Goal: Navigation & Orientation: Understand site structure

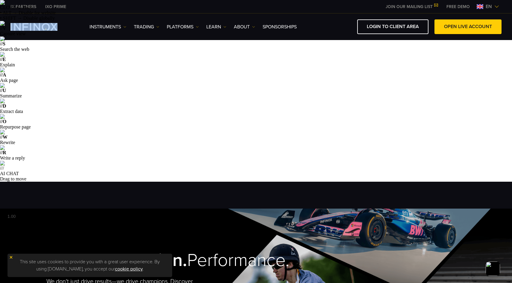
drag, startPoint x: 7, startPoint y: 28, endPoint x: 53, endPoint y: 31, distance: 46.8
click at [53, 31] on div "Instruments Instruments Product Information TRADING DEMO" at bounding box center [255, 26] width 503 height 15
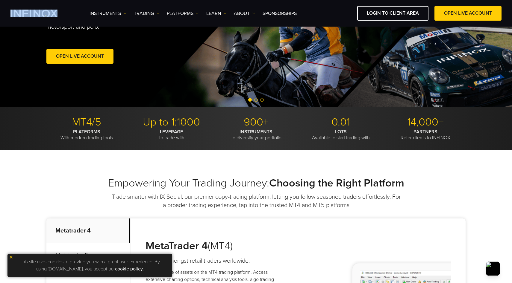
scroll to position [272, 0]
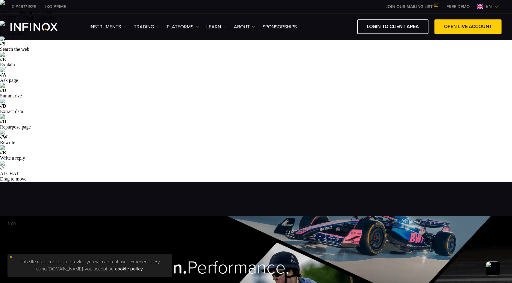
click at [484, 7] on span "en" at bounding box center [488, 6] width 11 height 7
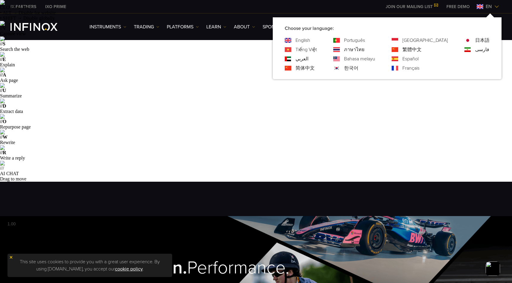
click at [340, 42] on img at bounding box center [336, 40] width 7 height 5
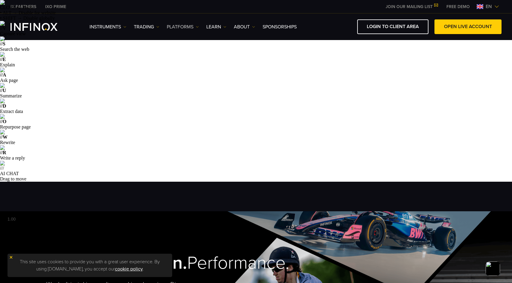
click at [178, 26] on link "PLATFORMS" at bounding box center [183, 26] width 32 height 7
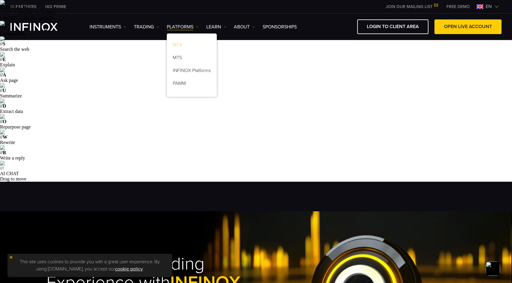
click at [181, 43] on link "MT4" at bounding box center [192, 46] width 50 height 13
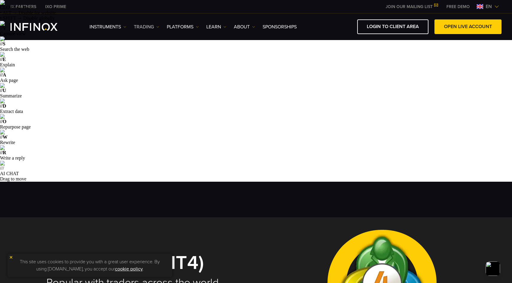
click at [146, 27] on link "TRADING" at bounding box center [146, 26] width 25 height 7
click at [218, 27] on link "Learn" at bounding box center [216, 26] width 20 height 7
click at [241, 32] on div "IX Intel Events Daily Analysis IX Education Hub" at bounding box center [230, 64] width 48 height 66
click at [241, 29] on link "ABOUT" at bounding box center [244, 26] width 21 height 7
click at [279, 24] on link "SPONSORSHIPS" at bounding box center [279, 26] width 34 height 7
